Goal: Task Accomplishment & Management: Manage account settings

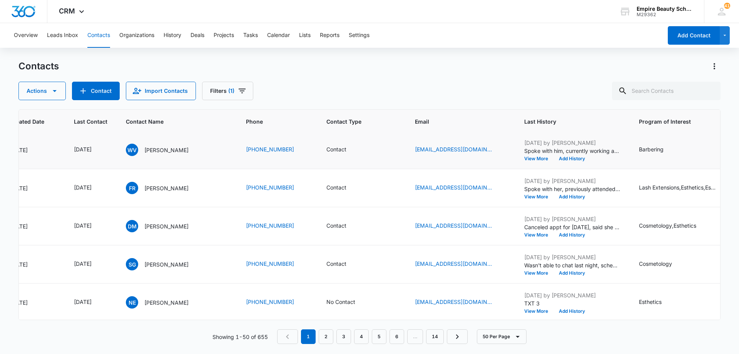
scroll to position [308, 84]
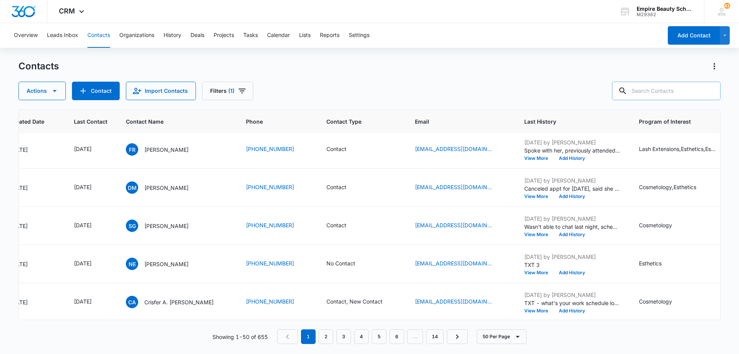
click at [691, 88] on input "text" at bounding box center [666, 91] width 109 height 18
type input "[PERSON_NAME]"
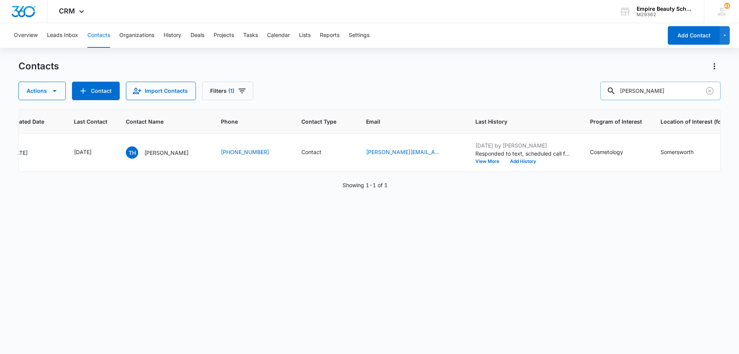
scroll to position [0, 84]
click at [105, 153] on icon "Last Contact - 1757548800 - Select to Edit Field" at bounding box center [100, 152] width 9 height 9
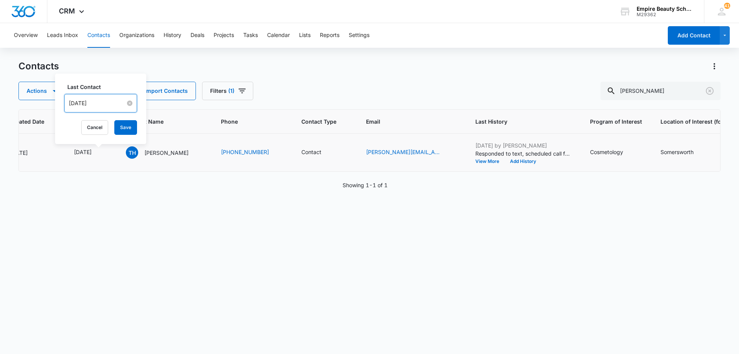
click at [112, 104] on input "[DATE]" at bounding box center [97, 103] width 57 height 8
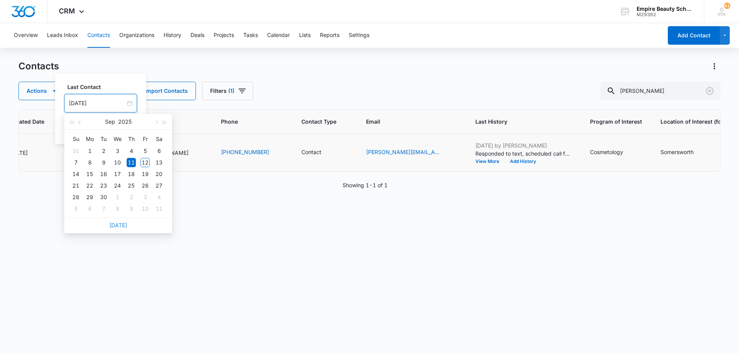
click at [121, 225] on link "[DATE]" at bounding box center [118, 225] width 18 height 7
type input "[DATE]"
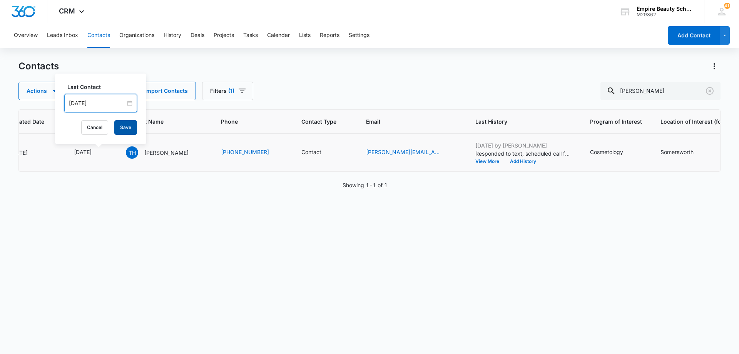
click at [121, 131] on button "Save" at bounding box center [125, 127] width 23 height 15
click at [522, 162] on button "Add History" at bounding box center [522, 161] width 37 height 5
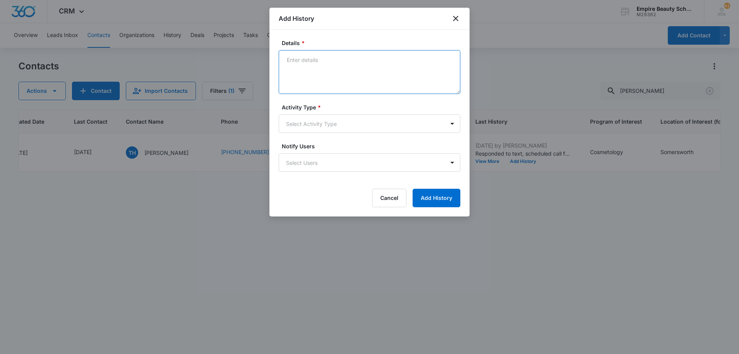
click at [336, 58] on textarea "Details *" at bounding box center [370, 72] width 182 height 44
type textarea "LVM for call back"
click at [330, 119] on body "CRM Apps Forms CRM Email Shop Payments POS Files Brand Settings Empire Beauty S…" at bounding box center [369, 177] width 739 height 354
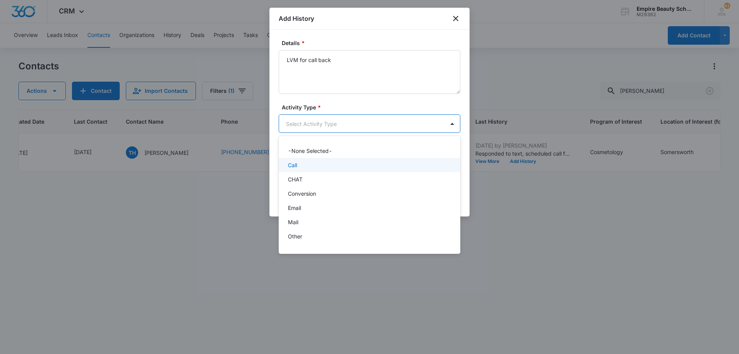
click at [329, 164] on div "Call" at bounding box center [369, 165] width 162 height 8
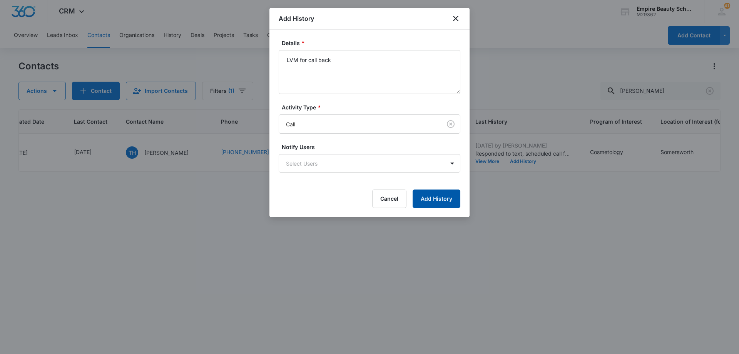
click at [425, 194] on button "Add History" at bounding box center [437, 198] width 48 height 18
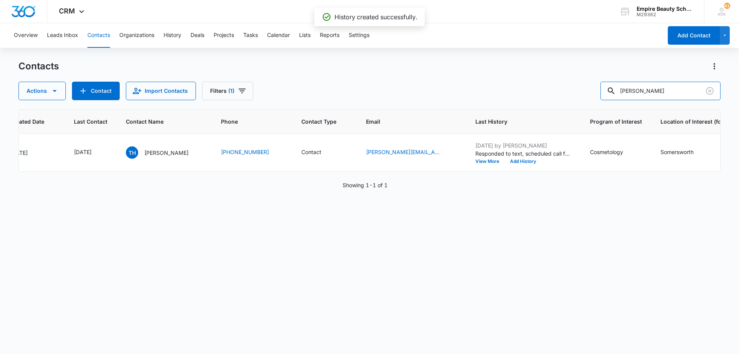
click at [654, 92] on input "[PERSON_NAME]" at bounding box center [660, 91] width 120 height 18
type input "[PERSON_NAME]"
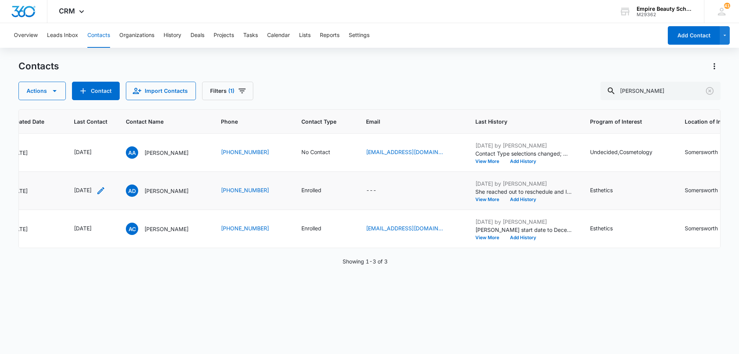
click at [105, 192] on icon "Last Contact - 1750377600 - Select to Edit Field" at bounding box center [100, 190] width 9 height 9
click at [102, 142] on input "[DATE]" at bounding box center [97, 141] width 57 height 8
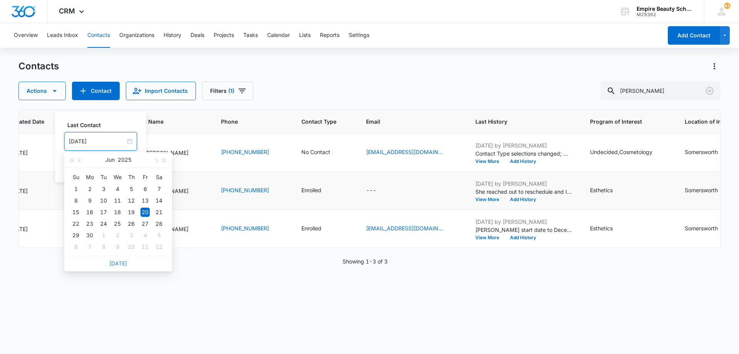
click at [118, 265] on link "[DATE]" at bounding box center [118, 263] width 18 height 7
type input "[DATE]"
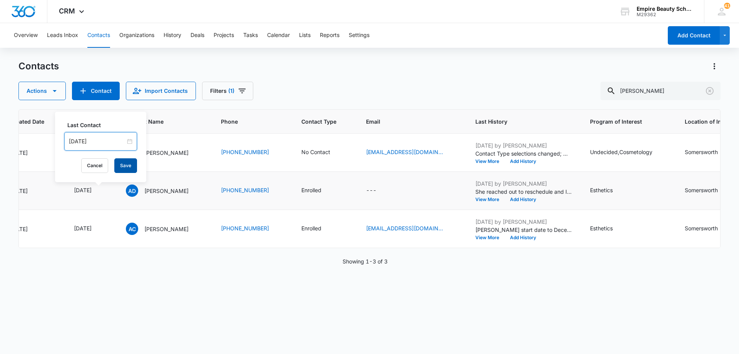
click at [120, 168] on button "Save" at bounding box center [125, 165] width 23 height 15
click at [537, 198] on button "Add History" at bounding box center [522, 199] width 37 height 5
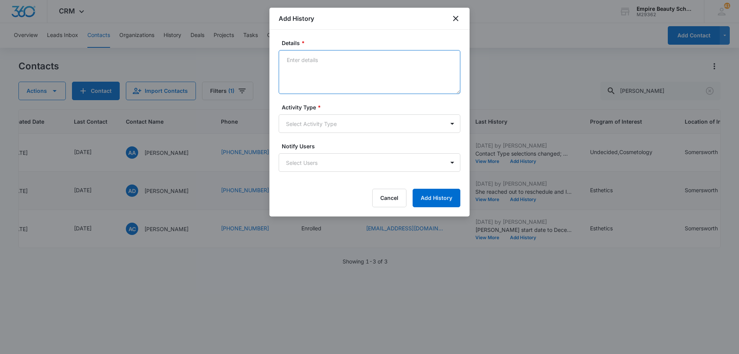
click at [359, 60] on textarea "Details *" at bounding box center [370, 72] width 182 height 44
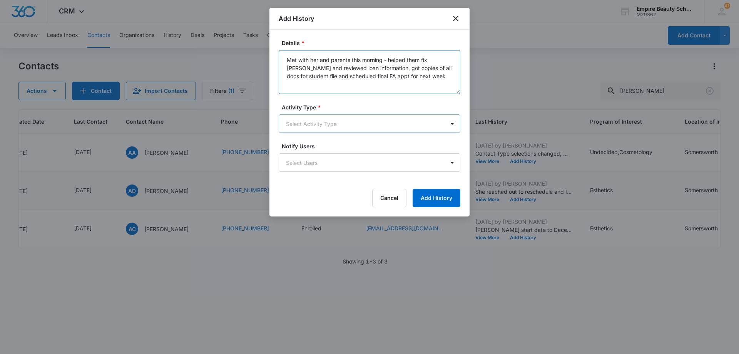
type textarea "Met with her and parents this morning - helped them fix [PERSON_NAME] and revie…"
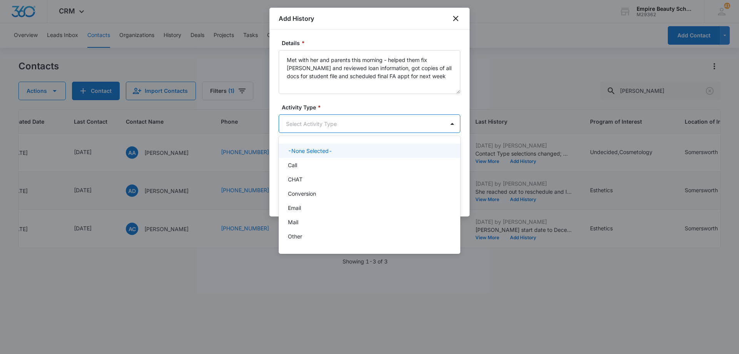
click at [341, 127] on body "CRM Apps Forms CRM Email Shop Payments POS Files Brand Settings Empire Beauty S…" at bounding box center [369, 177] width 739 height 354
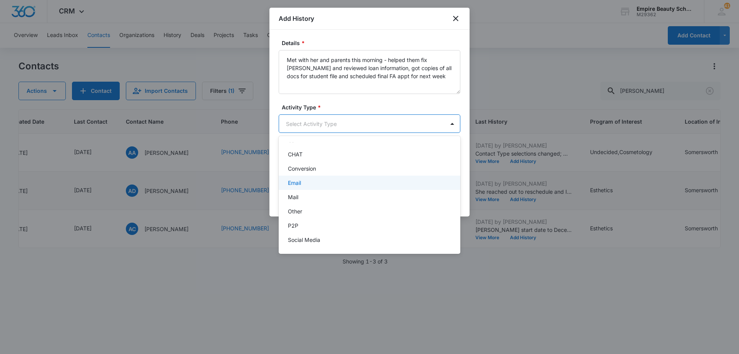
scroll to position [38, 0]
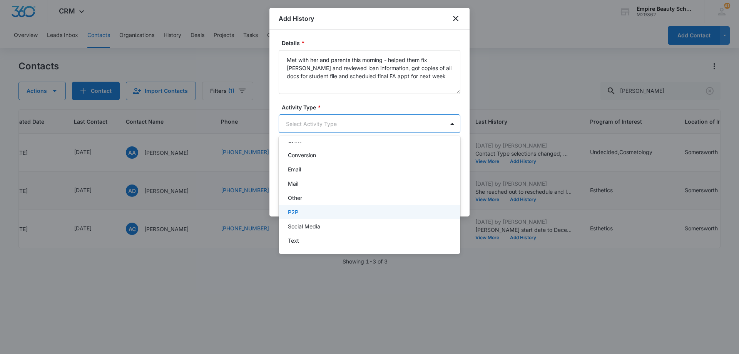
click at [336, 217] on div "P2P" at bounding box center [370, 212] width 182 height 14
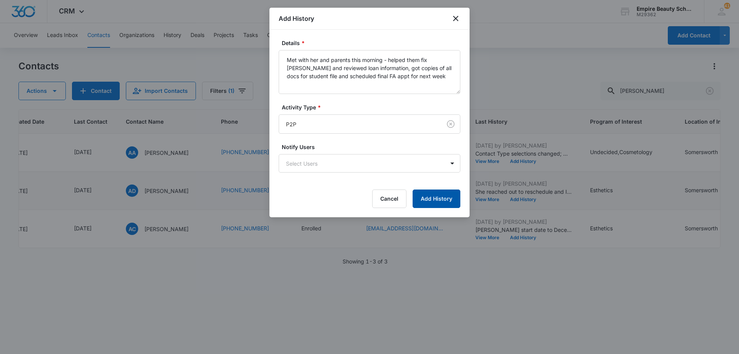
click at [420, 199] on button "Add History" at bounding box center [437, 198] width 48 height 18
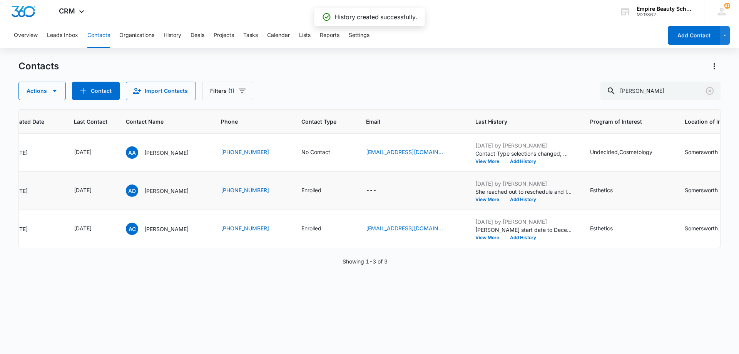
click at [711, 90] on icon "Clear" at bounding box center [709, 90] width 9 height 9
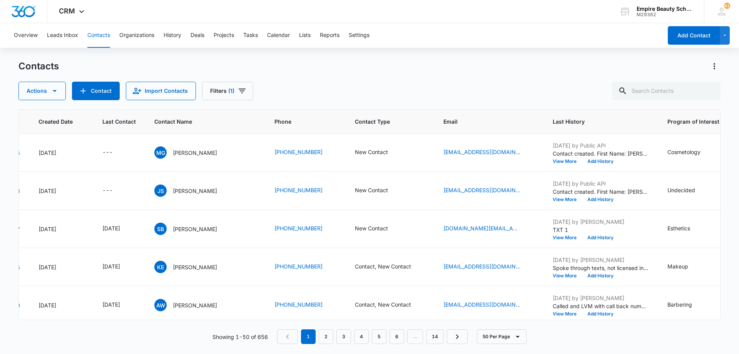
scroll to position [0, 63]
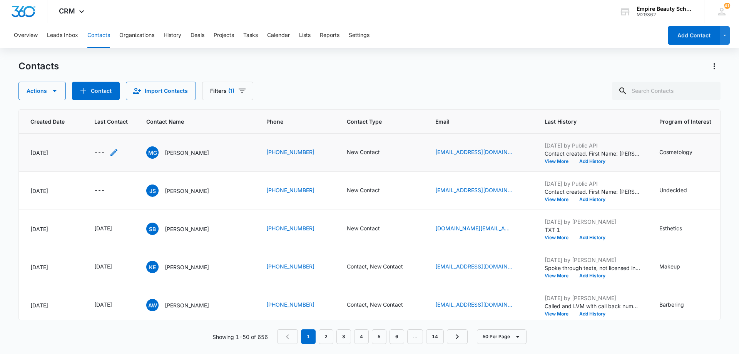
click at [114, 149] on icon "Last Contact - - Select to Edit Field" at bounding box center [113, 152] width 9 height 9
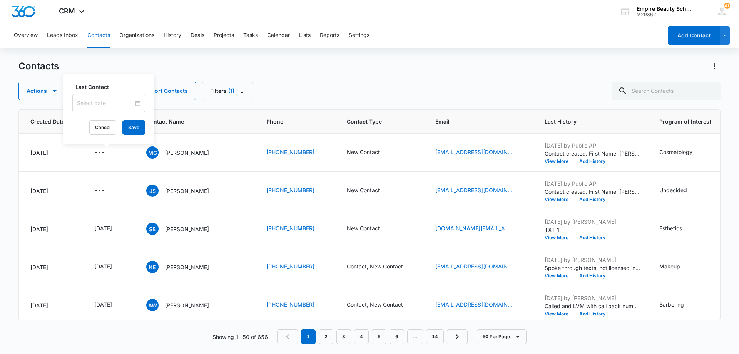
click at [110, 102] on input at bounding box center [105, 103] width 57 height 8
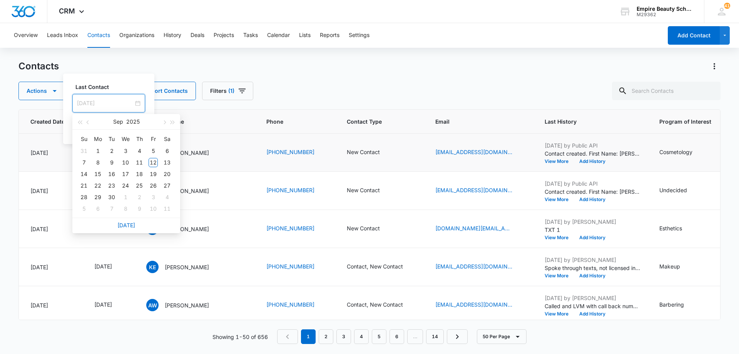
type input "Oct 8, 2025"
click at [124, 225] on link "[DATE]" at bounding box center [126, 225] width 18 height 7
type input "[DATE]"
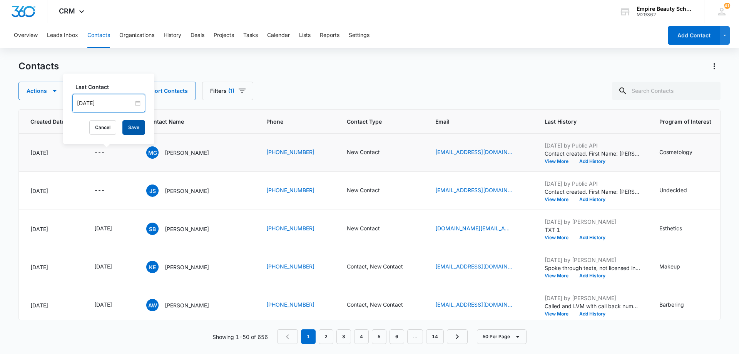
click at [127, 125] on button "Save" at bounding box center [133, 127] width 23 height 15
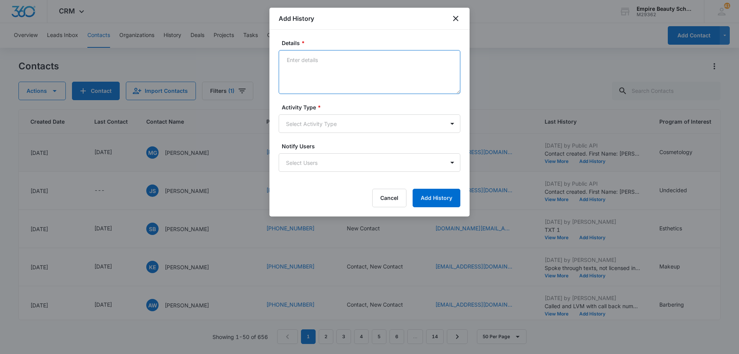
click at [391, 73] on textarea "Details *" at bounding box center [370, 72] width 182 height 44
type textarea "LVM 1"
click at [369, 121] on body "CRM Apps Forms CRM Email Shop Payments POS Files Brand Settings Empire Beauty S…" at bounding box center [369, 177] width 739 height 354
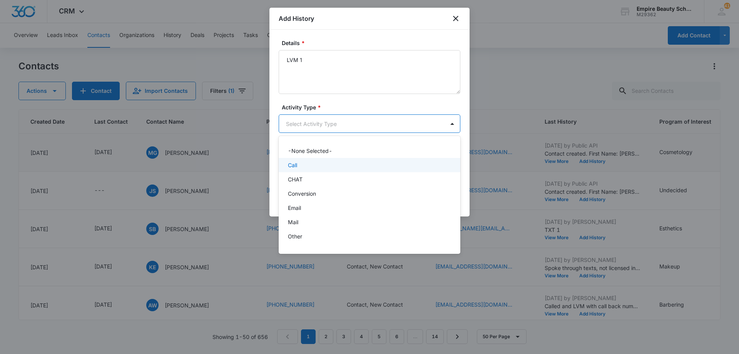
click at [349, 170] on div "Call" at bounding box center [370, 165] width 182 height 14
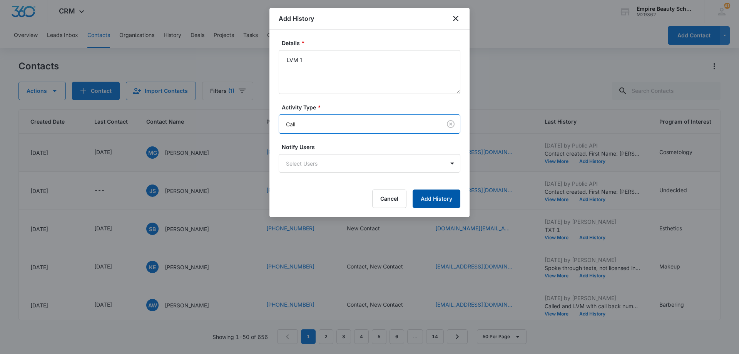
click at [426, 198] on button "Add History" at bounding box center [437, 198] width 48 height 18
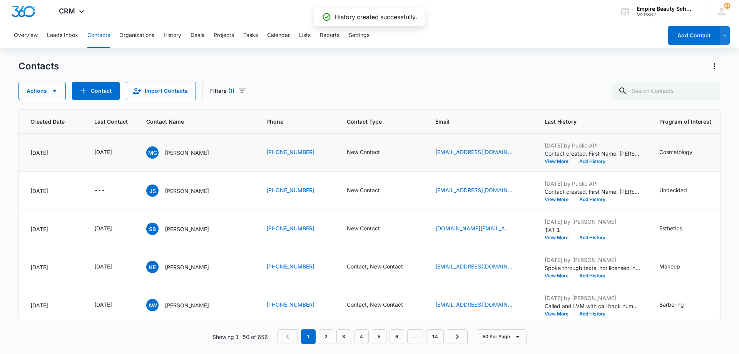
click at [588, 160] on button "Add History" at bounding box center [592, 161] width 37 height 5
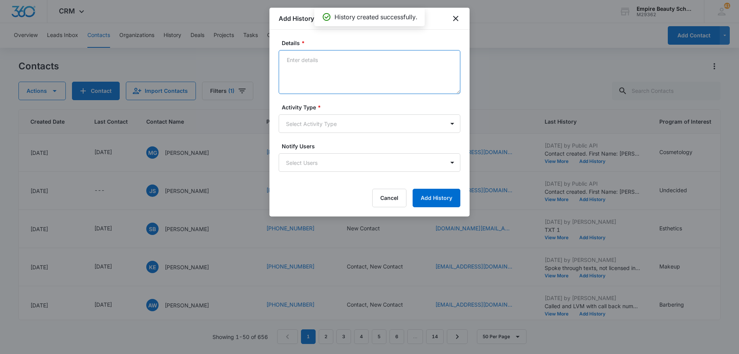
click at [328, 71] on textarea "Details *" at bounding box center [370, 72] width 182 height 44
type textarea "EM 1"
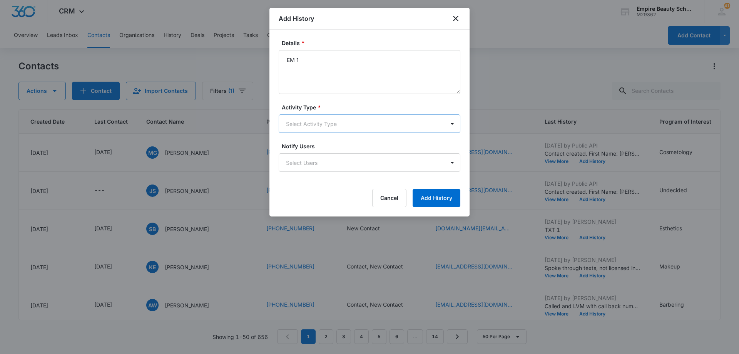
click at [326, 120] on body "CRM Apps Forms CRM Email Shop Payments POS Files Brand Settings Empire Beauty S…" at bounding box center [369, 177] width 739 height 354
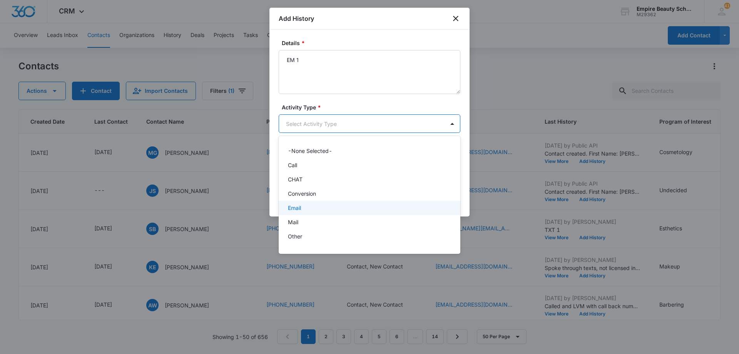
click at [325, 207] on div "Email" at bounding box center [369, 208] width 162 height 8
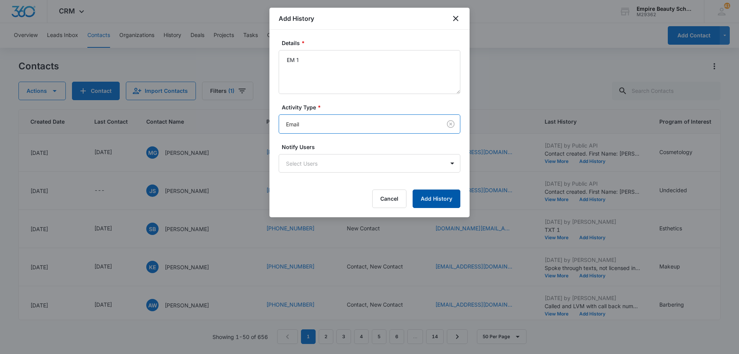
click at [431, 200] on button "Add History" at bounding box center [437, 198] width 48 height 18
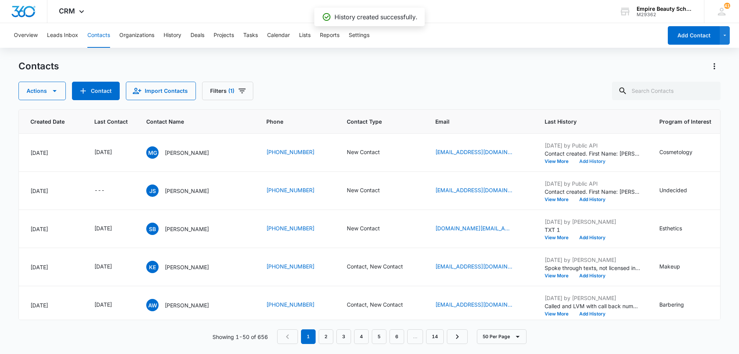
click at [590, 160] on button "Add History" at bounding box center [592, 161] width 37 height 5
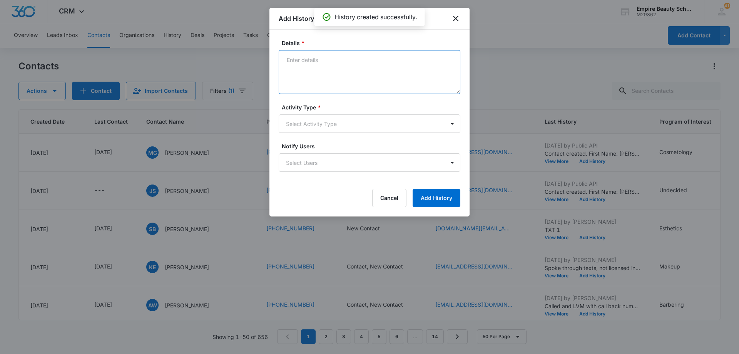
click at [334, 66] on textarea "Details *" at bounding box center [370, 72] width 182 height 44
type textarea "TXT 1"
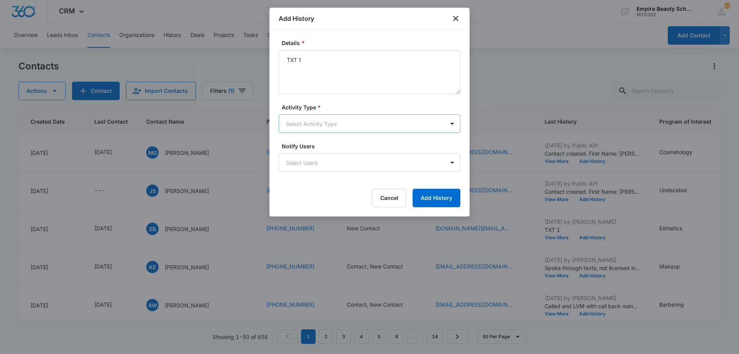
click at [336, 125] on body "CRM Apps Forms CRM Email Shop Payments POS Files Brand Settings Empire Beauty S…" at bounding box center [369, 177] width 739 height 354
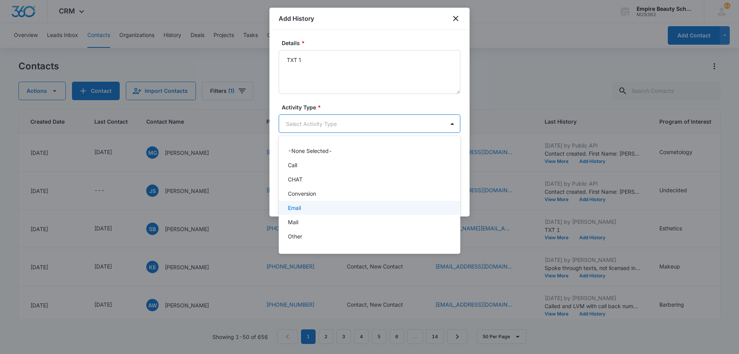
scroll to position [40, 0]
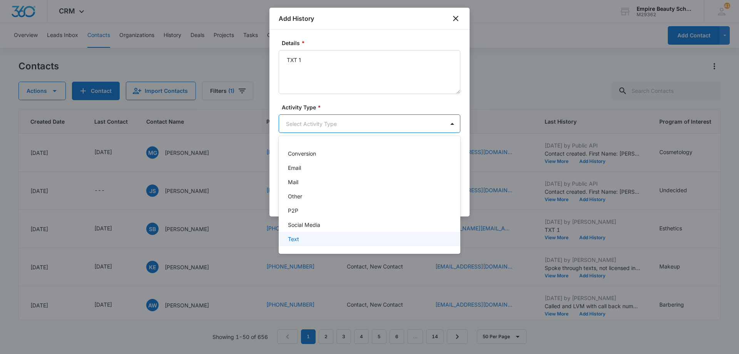
click at [331, 238] on div "Text" at bounding box center [369, 239] width 162 height 8
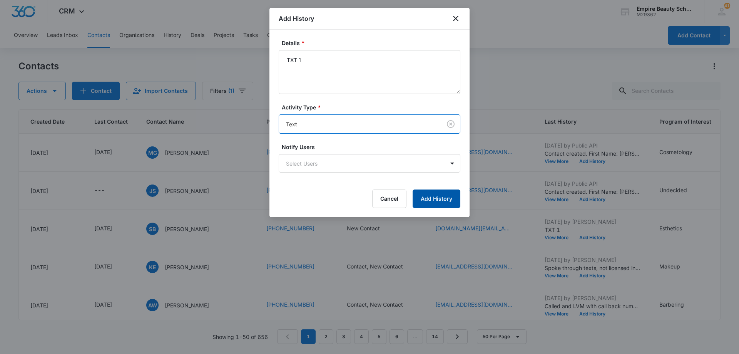
click at [428, 194] on button "Add History" at bounding box center [437, 198] width 48 height 18
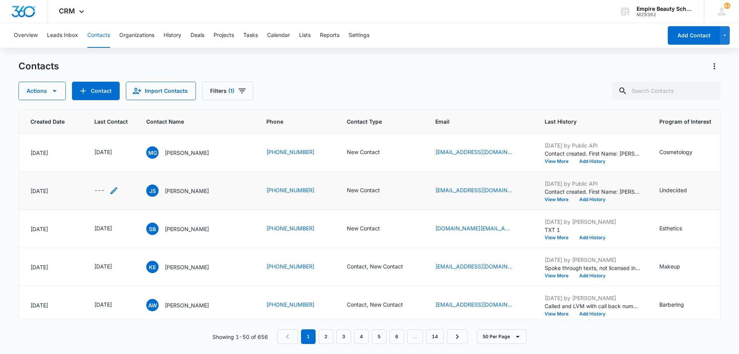
click at [110, 189] on icon "Last Contact - - Select to Edit Field" at bounding box center [113, 190] width 9 height 9
click at [110, 139] on input at bounding box center [105, 141] width 57 height 8
type input "[DATE]"
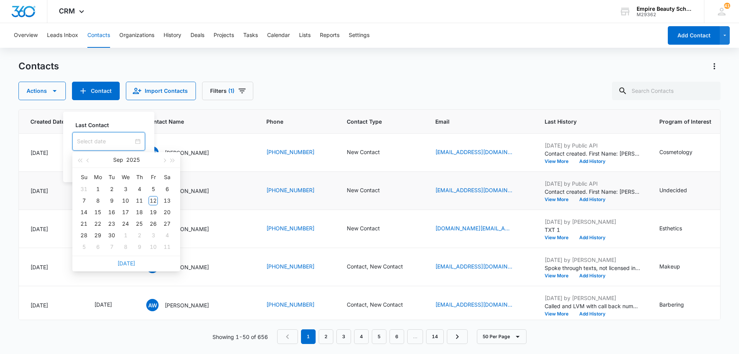
click at [130, 262] on link "[DATE]" at bounding box center [126, 263] width 18 height 7
type input "[DATE]"
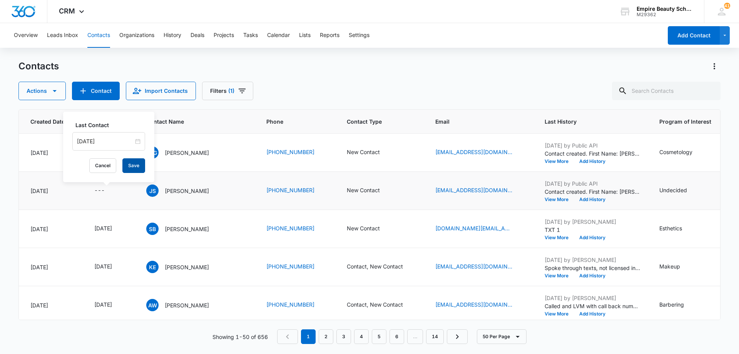
click at [124, 167] on button "Save" at bounding box center [133, 165] width 23 height 15
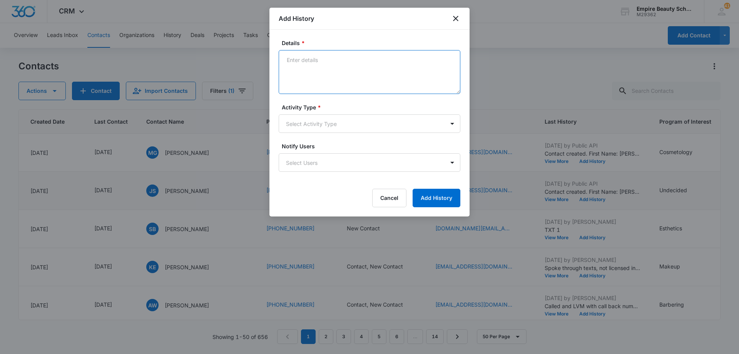
click at [336, 64] on textarea "Details *" at bounding box center [370, 72] width 182 height 44
type textarea "LVM 1"
click at [342, 127] on body "CRM Apps Forms CRM Email Shop Payments POS Files Brand Settings Empire Beauty S…" at bounding box center [369, 177] width 739 height 354
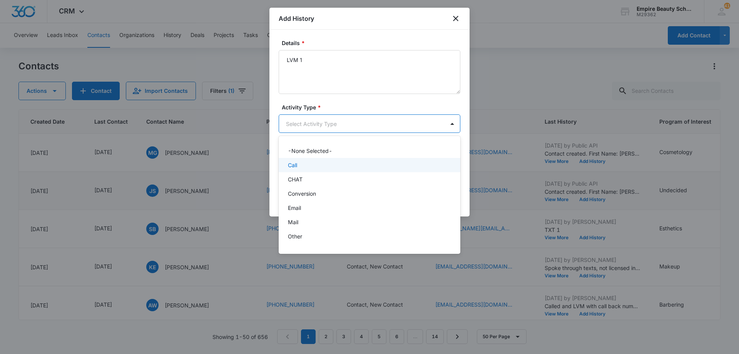
click at [338, 167] on div "Call" at bounding box center [369, 165] width 162 height 8
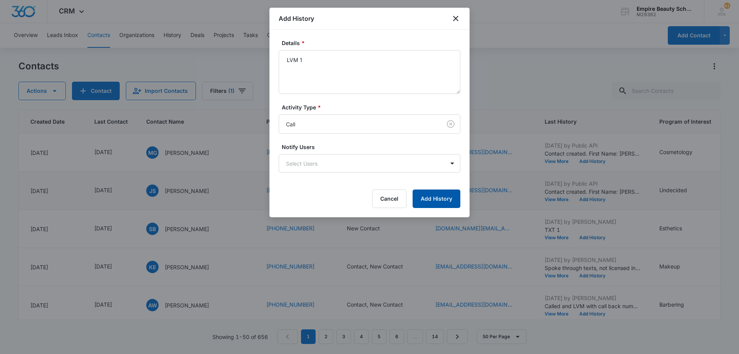
click at [437, 195] on button "Add History" at bounding box center [437, 198] width 48 height 18
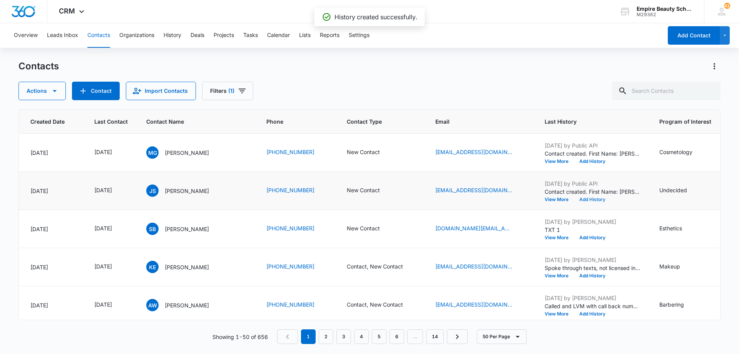
click at [590, 198] on button "Add History" at bounding box center [592, 199] width 37 height 5
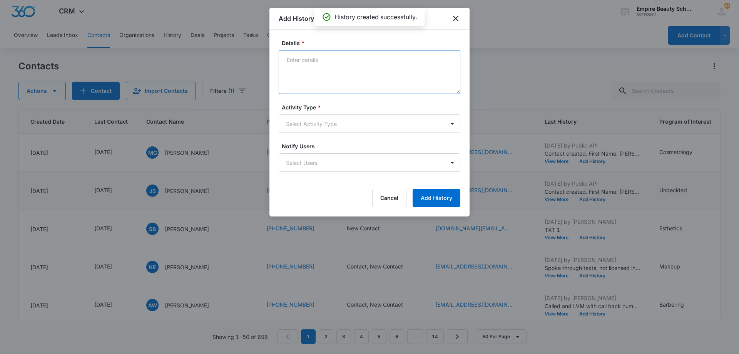
click at [382, 71] on textarea "Details *" at bounding box center [370, 72] width 182 height 44
type textarea "EM 1"
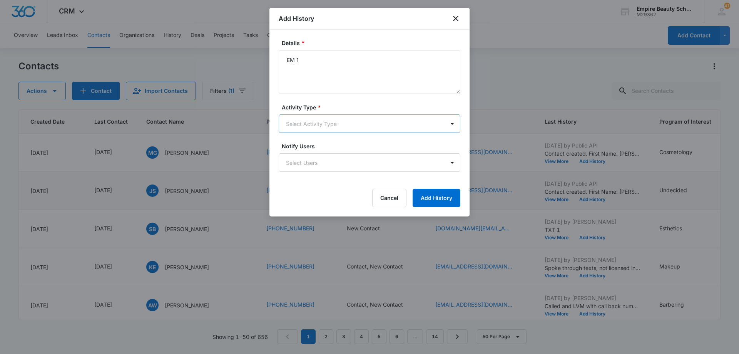
click at [371, 132] on body "CRM Apps Forms CRM Email Shop Payments POS Files Brand Settings Empire Beauty S…" at bounding box center [369, 177] width 739 height 354
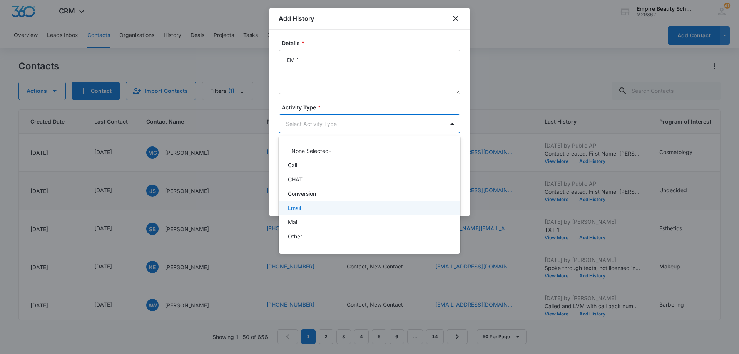
click at [357, 207] on div "Email" at bounding box center [369, 208] width 162 height 8
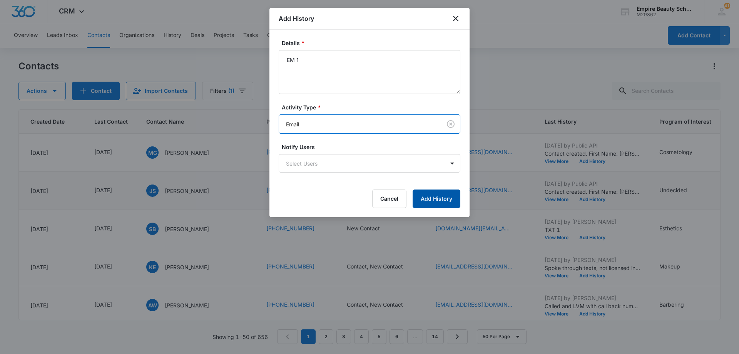
click at [438, 202] on button "Add History" at bounding box center [437, 198] width 48 height 18
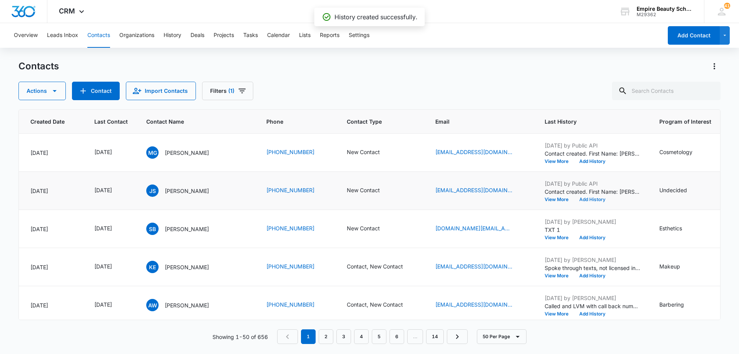
click at [584, 199] on button "Add History" at bounding box center [592, 199] width 37 height 5
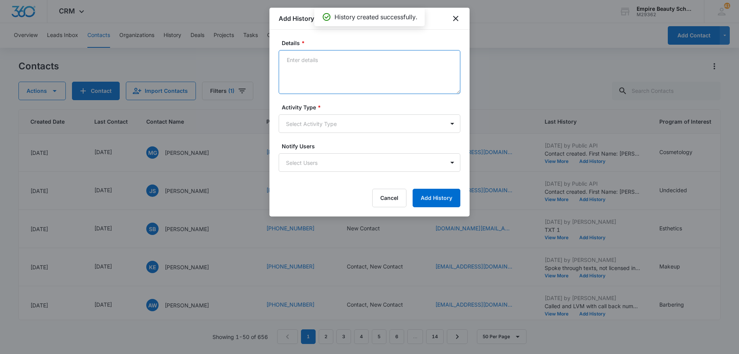
click at [318, 64] on textarea "Details *" at bounding box center [370, 72] width 182 height 44
type textarea "TXT 1"
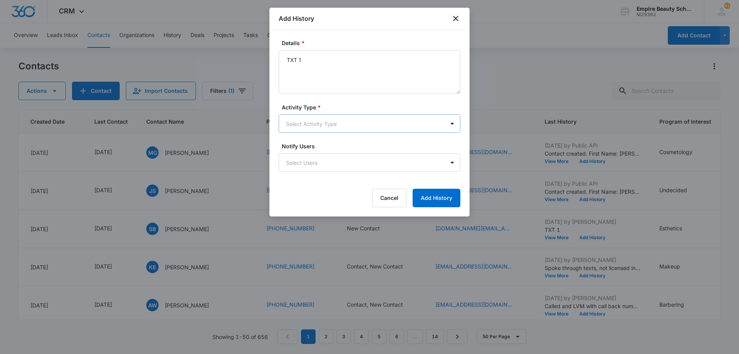
click at [330, 128] on body "CRM Apps Forms CRM Email Shop Payments POS Files Brand Settings Empire Beauty S…" at bounding box center [369, 177] width 739 height 354
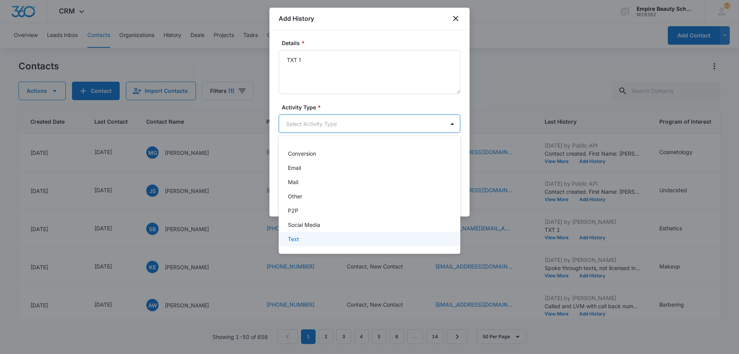
click at [342, 241] on div "Text" at bounding box center [369, 239] width 162 height 8
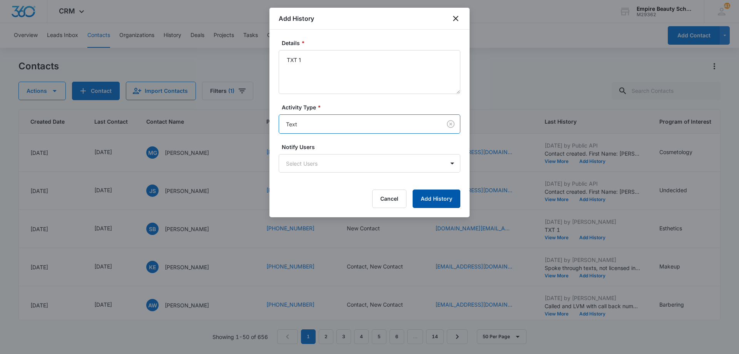
click at [438, 200] on button "Add History" at bounding box center [437, 198] width 48 height 18
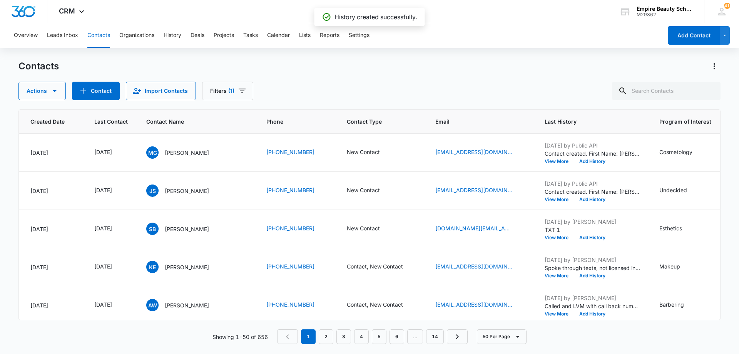
click at [418, 77] on div "Contacts Actions Contact Import Contacts Filters (1)" at bounding box center [369, 80] width 702 height 40
